Goal: Task Accomplishment & Management: Manage account settings

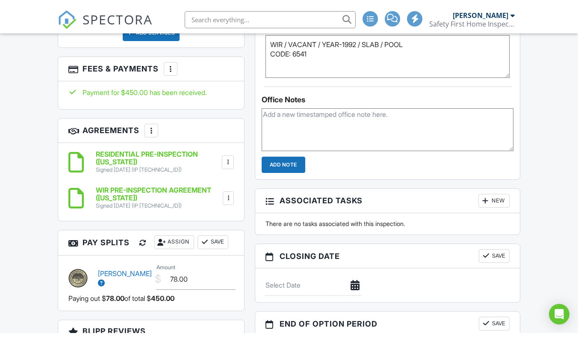
scroll to position [651, 0]
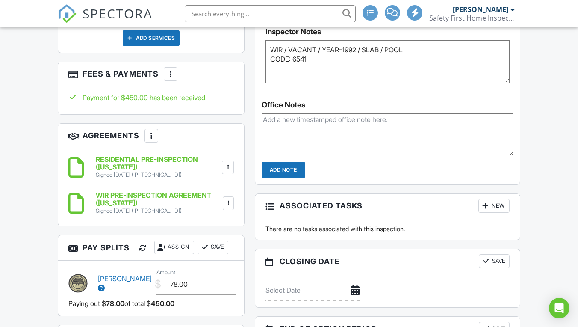
click at [169, 70] on div at bounding box center [170, 74] width 9 height 9
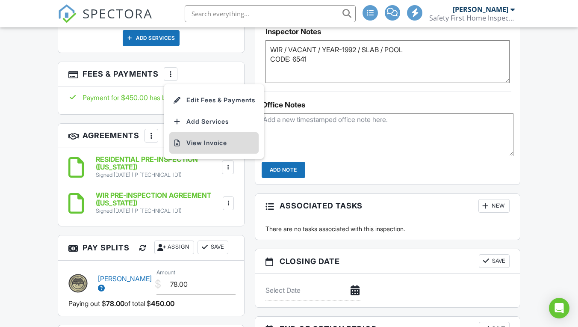
click at [215, 135] on li "View Invoice" at bounding box center [213, 142] width 89 height 21
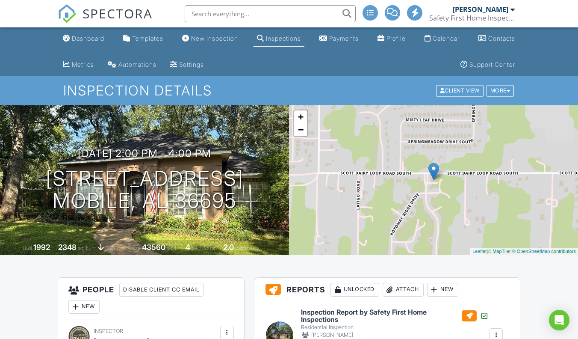
scroll to position [0, 0]
click at [91, 41] on div "Dashboard" at bounding box center [88, 38] width 33 height 7
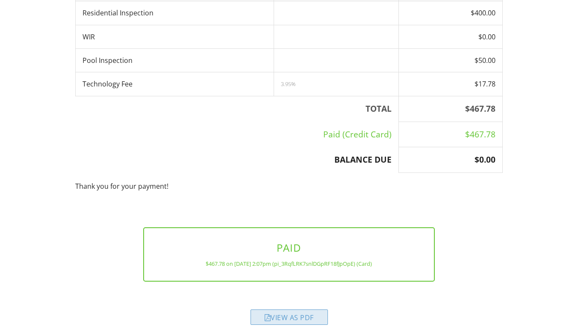
scroll to position [192, 0]
click at [304, 310] on div "View as PDF" at bounding box center [289, 317] width 77 height 15
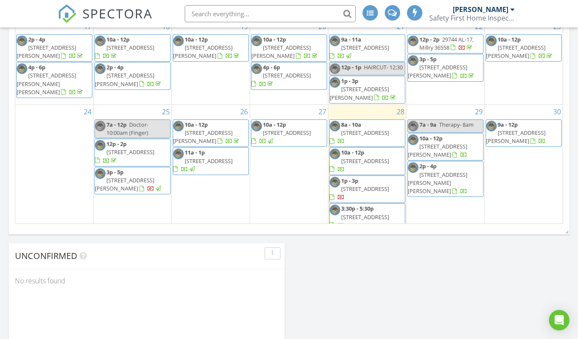
scroll to position [591, 0]
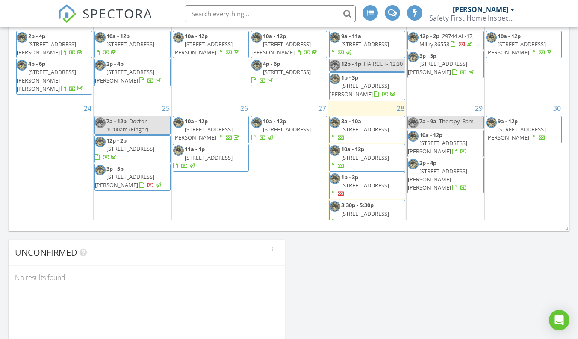
click at [215, 229] on div "2" at bounding box center [211, 250] width 78 height 43
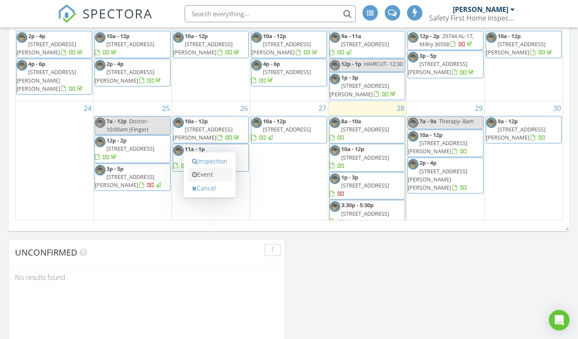
click at [211, 174] on link "Event" at bounding box center [210, 175] width 44 height 14
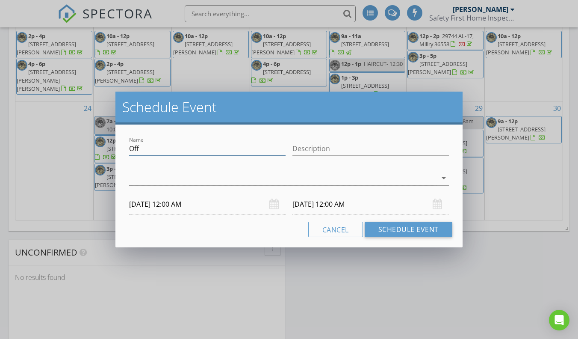
click at [145, 147] on input "Off" at bounding box center [207, 149] width 157 height 14
type input "O"
type input "Haircut-12"
click at [263, 180] on div at bounding box center [283, 178] width 308 height 14
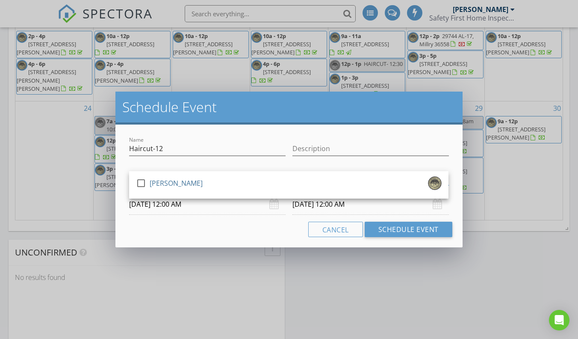
click at [263, 180] on div "check_box_outline_blank Howard Hathcock" at bounding box center [289, 184] width 306 height 17
click at [316, 144] on input "Description" at bounding box center [371, 149] width 157 height 14
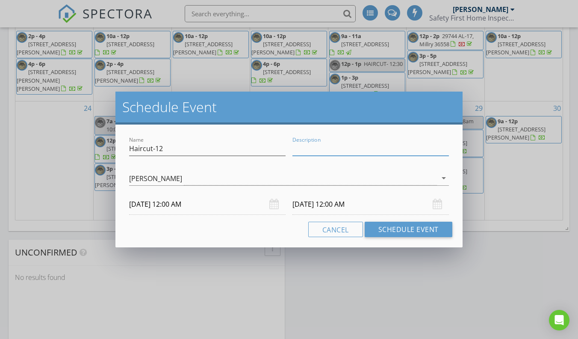
click at [196, 209] on input "09/02/2025 12:00 AM" at bounding box center [207, 204] width 157 height 21
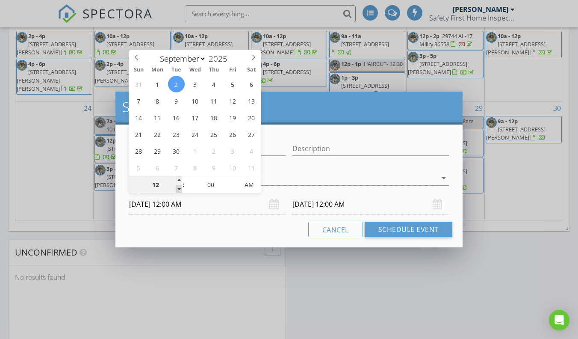
type input "11"
type input "09/02/2025 11:00 PM"
click at [180, 188] on span at bounding box center [179, 189] width 6 height 9
type input "11"
type input "09/03/2025 11:00 PM"
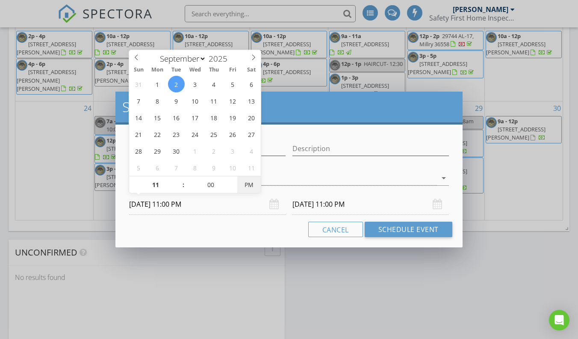
type input "09/02/2025 11:00 AM"
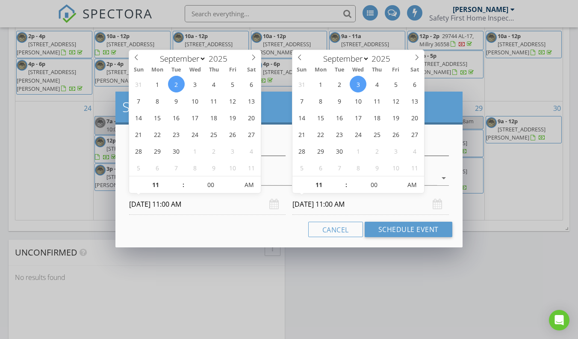
click at [340, 204] on input "09/03/2025 11:00 AM" at bounding box center [371, 204] width 157 height 21
type input "09/02/2025 11:00 AM"
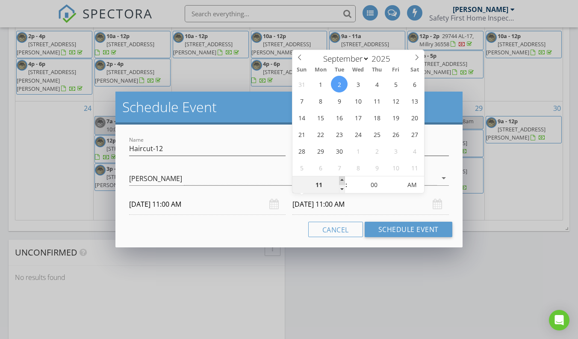
type input "12"
type input "09/02/2025 12:00 PM"
click at [342, 178] on span at bounding box center [342, 180] width 6 height 9
type input "01"
type input "09/02/2025 1:00 PM"
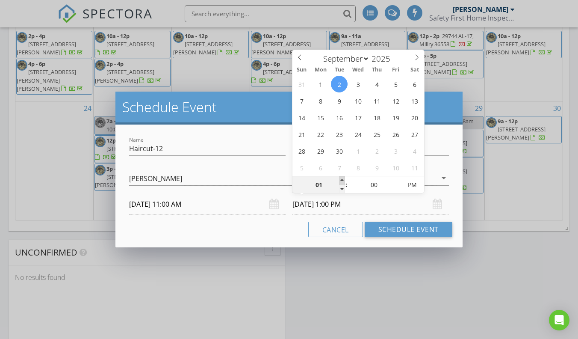
click at [342, 178] on span at bounding box center [342, 180] width 6 height 9
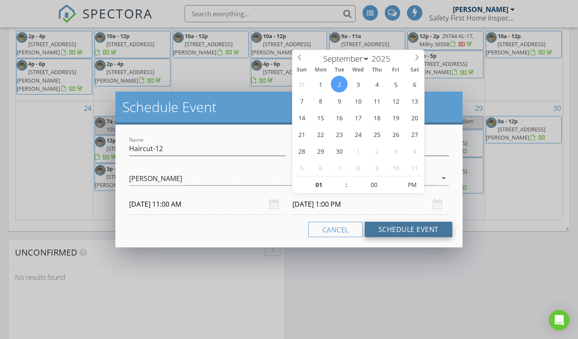
click at [408, 230] on button "Schedule Event" at bounding box center [409, 229] width 88 height 15
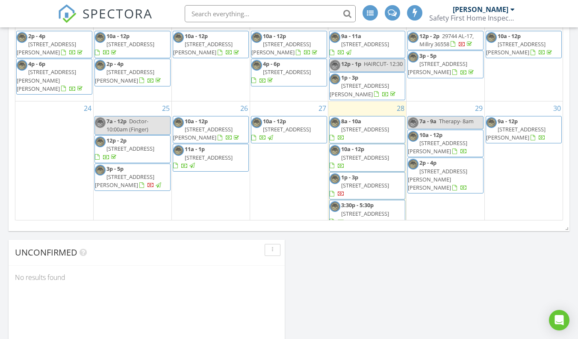
click at [462, 117] on span "Therapy- 8am" at bounding box center [456, 121] width 35 height 8
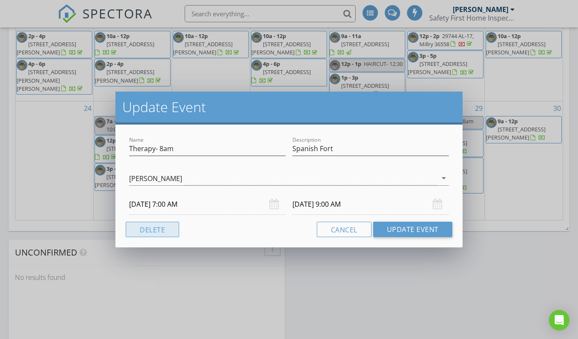
click at [166, 229] on button "Delete" at bounding box center [152, 229] width 53 height 15
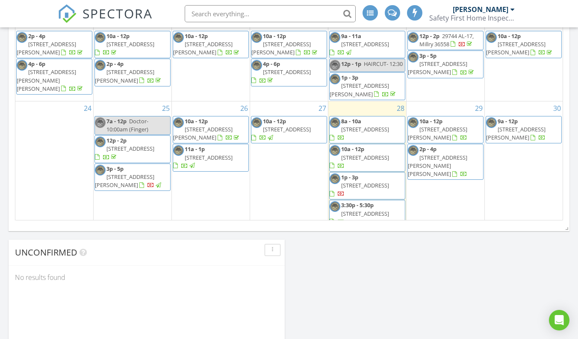
click at [373, 125] on span "254 4th Ave , Chickasaw 36611" at bounding box center [365, 129] width 48 height 8
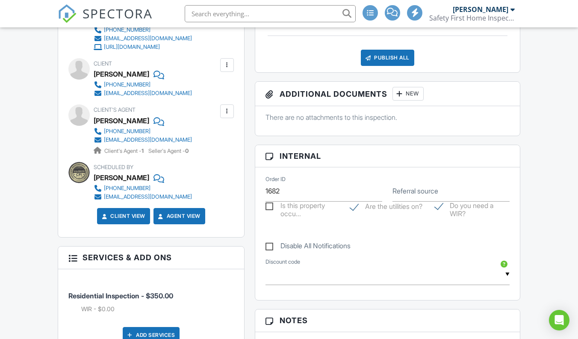
scroll to position [173, 0]
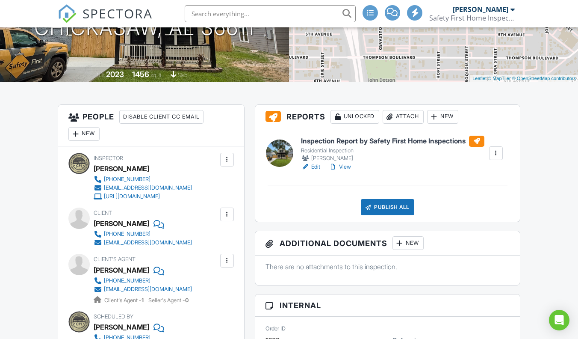
click at [346, 169] on link "View" at bounding box center [340, 167] width 22 height 9
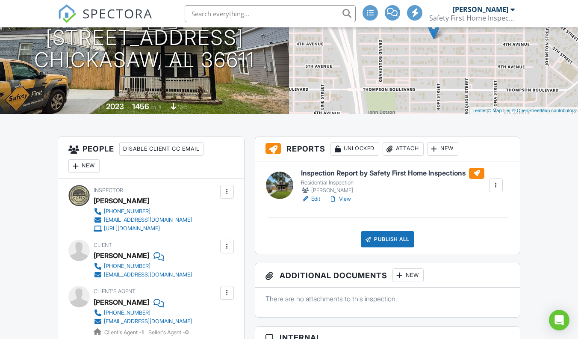
scroll to position [159, 0]
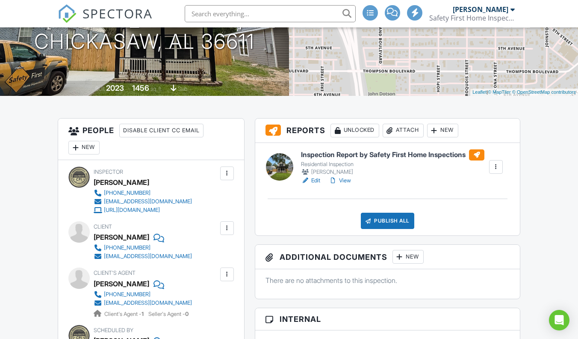
click at [376, 221] on div "Publish All" at bounding box center [387, 221] width 53 height 16
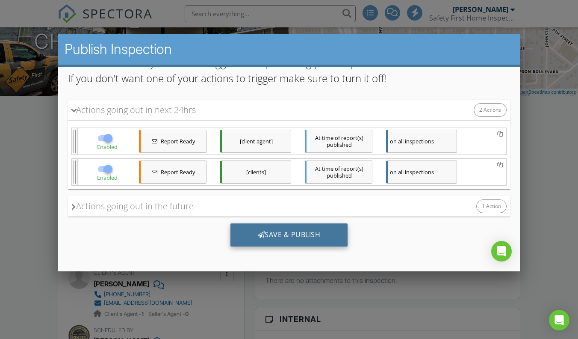
scroll to position [78, 0]
click at [282, 229] on div "Save & Publish" at bounding box center [290, 234] width 118 height 23
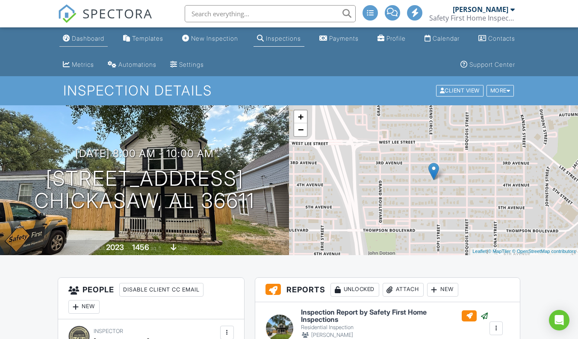
click at [88, 38] on div "Dashboard" at bounding box center [88, 38] width 33 height 7
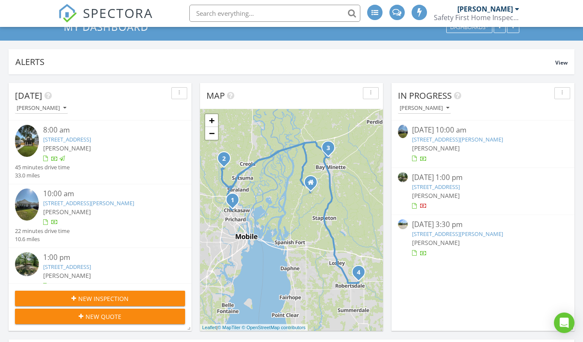
scroll to position [66, 0]
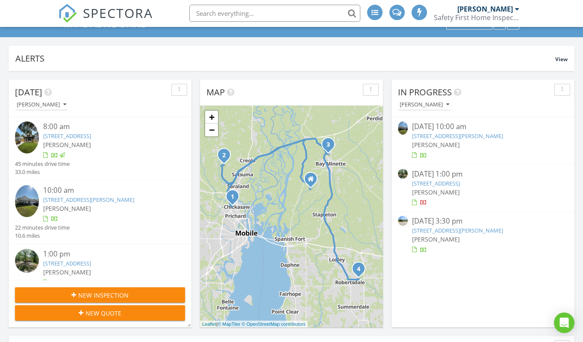
click at [89, 198] on link "[STREET_ADDRESS][PERSON_NAME]" at bounding box center [88, 200] width 91 height 8
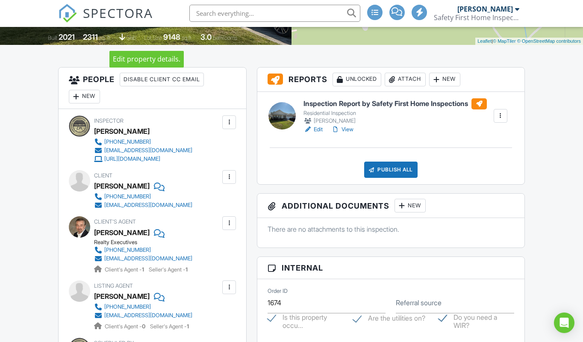
scroll to position [216, 0]
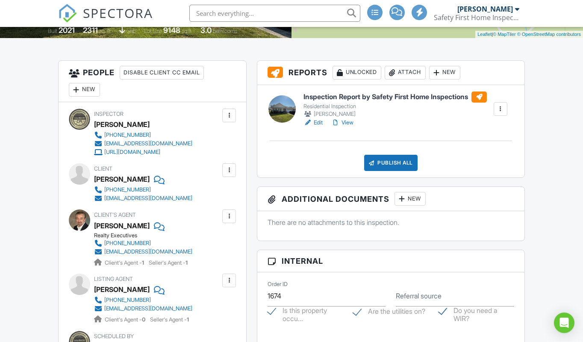
click at [351, 122] on link "View" at bounding box center [342, 123] width 22 height 9
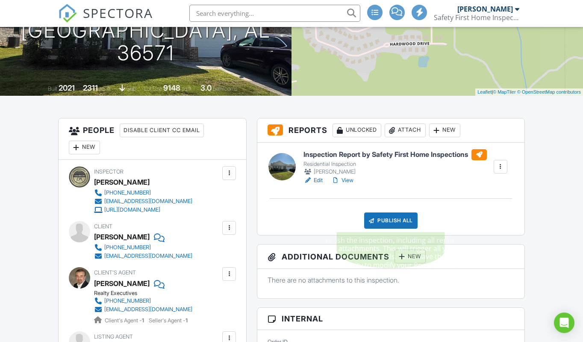
click at [387, 215] on div "Publish All" at bounding box center [390, 221] width 53 height 16
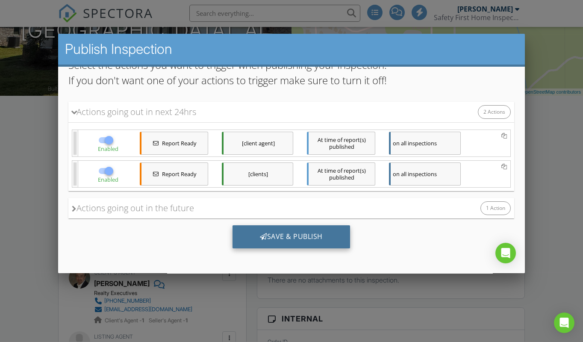
scroll to position [76, 0]
click at [286, 237] on div "Save & Publish" at bounding box center [292, 236] width 118 height 23
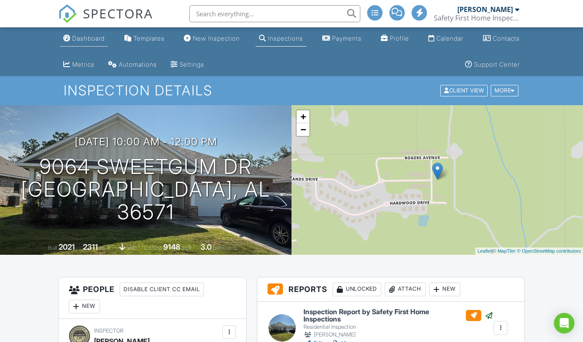
click at [95, 41] on div "Dashboard" at bounding box center [88, 38] width 33 height 7
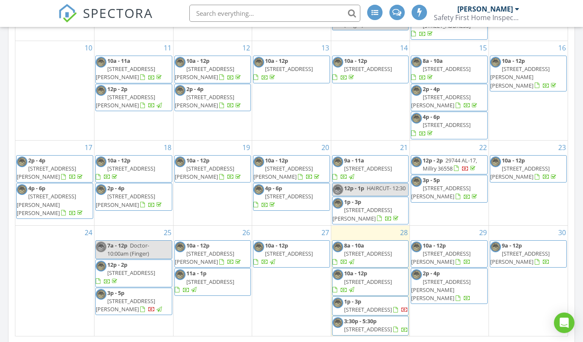
scroll to position [478, 0]
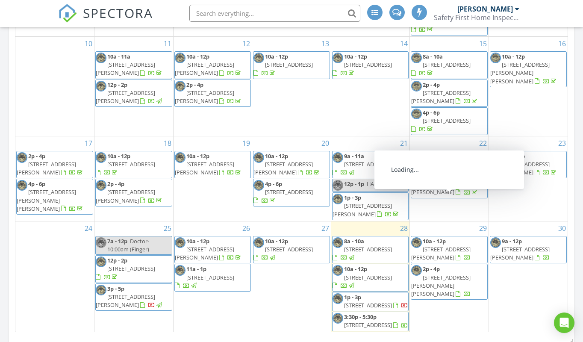
click at [465, 246] on span "3600 N Holley St, Loxley 36551" at bounding box center [440, 254] width 59 height 16
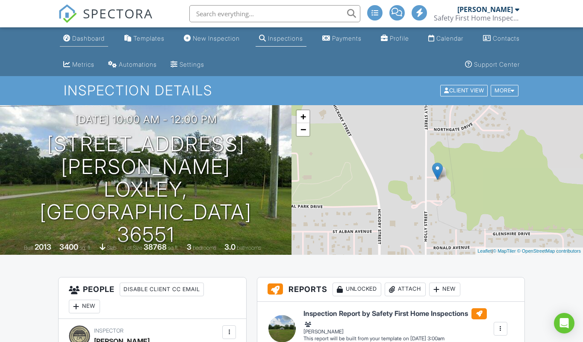
click at [92, 36] on div "Dashboard" at bounding box center [88, 38] width 33 height 7
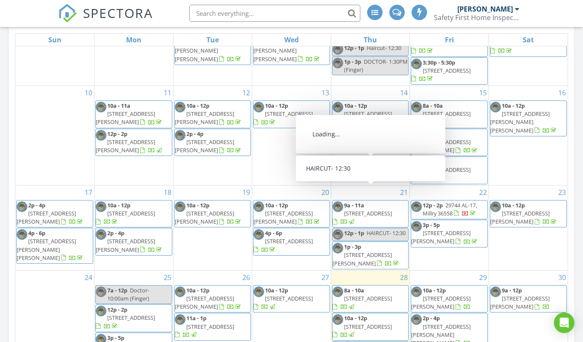
scroll to position [440, 0]
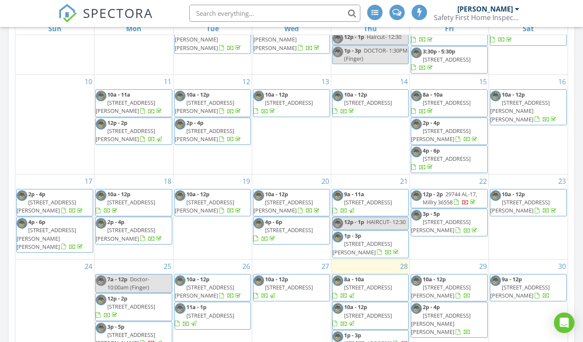
click at [463, 329] on div at bounding box center [463, 333] width 15 height 8
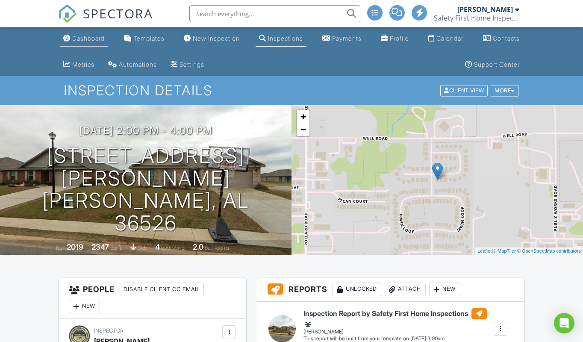
click at [93, 38] on div "Dashboard" at bounding box center [88, 38] width 33 height 7
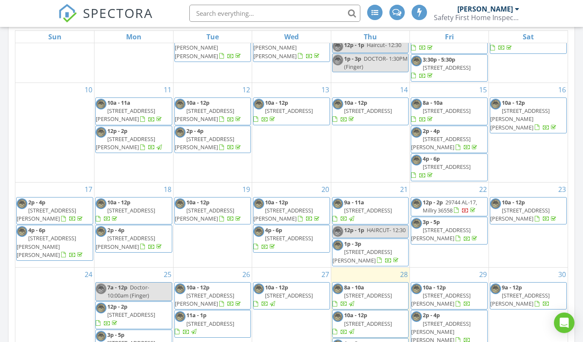
scroll to position [450, 0]
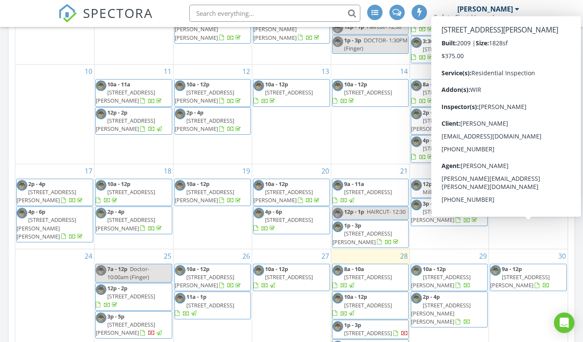
click at [534, 274] on span "27741 Straughn School Rd, Andalusia 36421" at bounding box center [520, 282] width 59 height 16
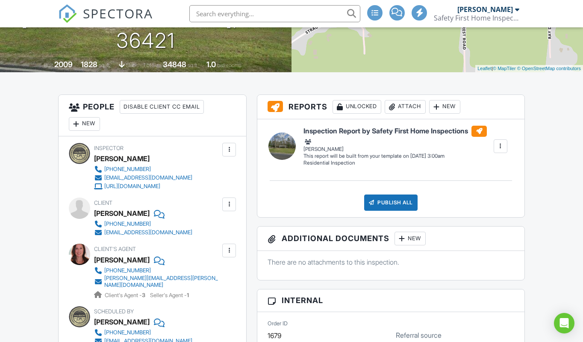
scroll to position [174, 0]
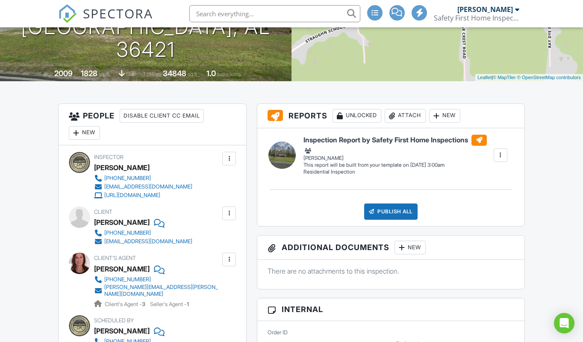
click at [84, 130] on div "New" at bounding box center [84, 133] width 31 height 14
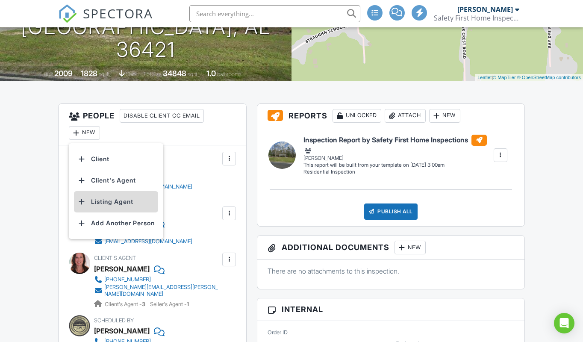
click at [118, 201] on li "Listing Agent" at bounding box center [116, 201] width 84 height 21
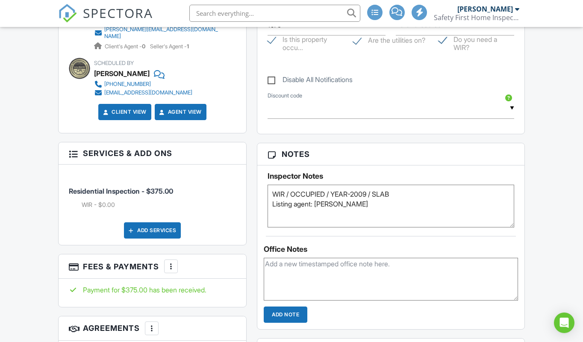
scroll to position [503, 0]
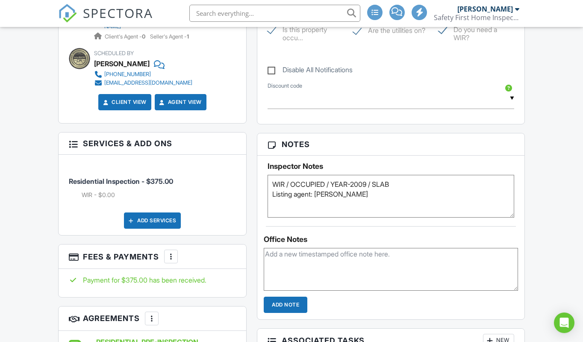
click at [384, 195] on textarea "WIR / OCCUPIED / YEAR-2009 / SLAB Listing agent: Chelsea Henderson" at bounding box center [391, 196] width 247 height 43
type textarea "WIR / OCCUPIED / YEAR-2009 / SLAB Door unlocked"
click at [548, 220] on div "Dashboard Templates New Inspection Inspections Payments Profile Calendar Contac…" at bounding box center [291, 233] width 583 height 1418
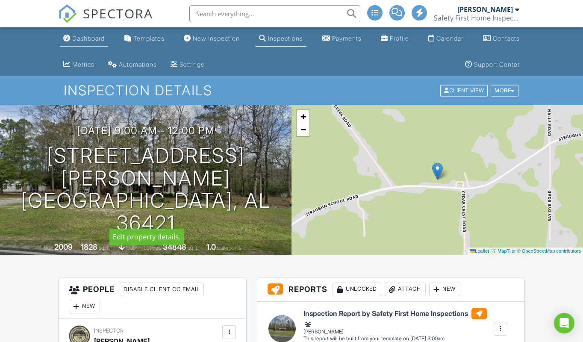
scroll to position [0, 0]
click at [89, 36] on div "Dashboard" at bounding box center [88, 38] width 33 height 7
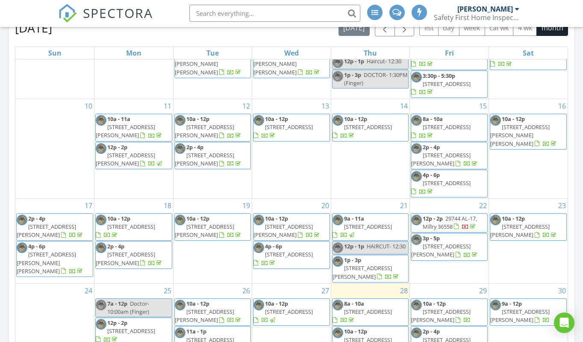
scroll to position [423, 0]
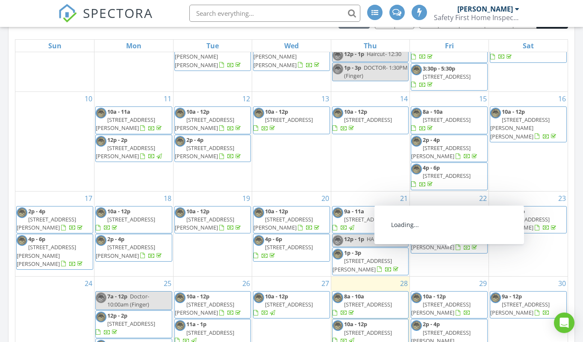
click at [461, 301] on span "3600 N Holley St, Loxley 36551" at bounding box center [440, 309] width 59 height 16
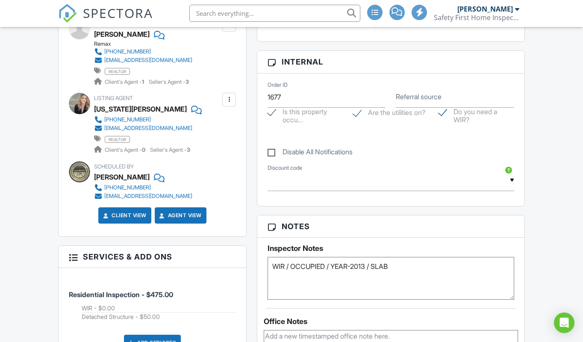
scroll to position [421, 0]
click at [400, 266] on textarea "WIR / OCCUPIED / YEAR-2013 / SLAB" at bounding box center [391, 278] width 247 height 43
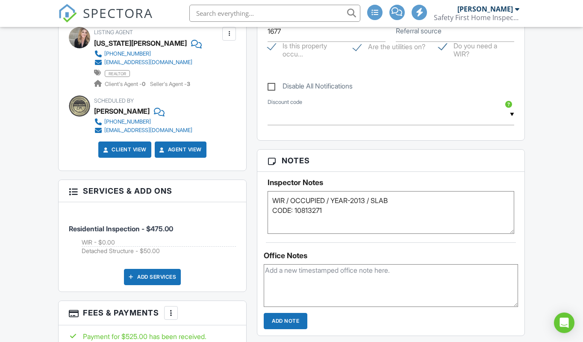
scroll to position [531, 0]
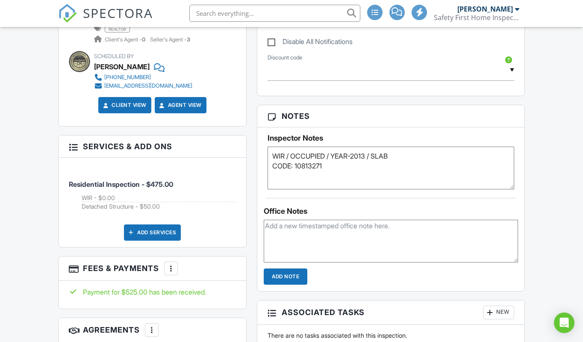
type textarea "WIR / OCCUPIED / YEAR-2013 / SLAB CODE: 10813271"
click at [329, 232] on textarea at bounding box center [391, 241] width 254 height 43
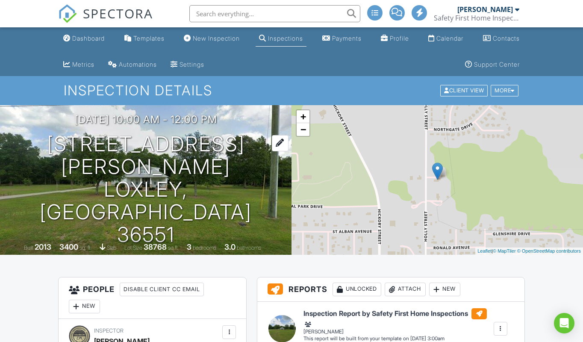
scroll to position [0, 0]
